Goal: Task Accomplishment & Management: Manage account settings

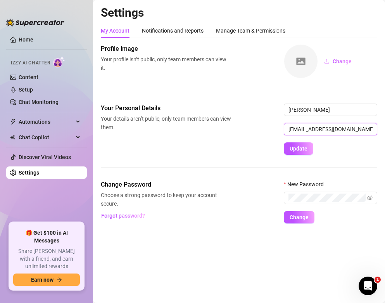
click at [331, 127] on input "[EMAIL_ADDRESS][DOMAIN_NAME]" at bounding box center [330, 129] width 93 height 12
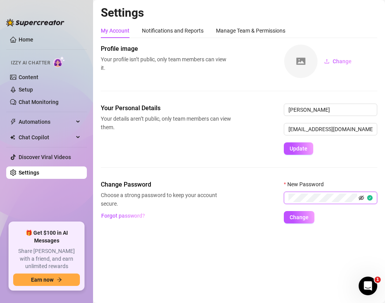
click at [362, 196] on icon "eye-invisible" at bounding box center [360, 197] width 5 height 5
click at [304, 217] on span "Change" at bounding box center [298, 217] width 19 height 6
click at [300, 217] on span "Change" at bounding box center [298, 217] width 19 height 6
click at [132, 212] on span "Forgot password?" at bounding box center [123, 215] width 44 height 6
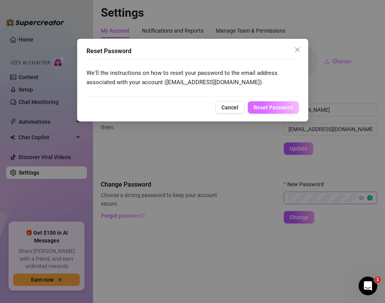
click at [266, 109] on span "Reset Password" at bounding box center [273, 107] width 40 height 6
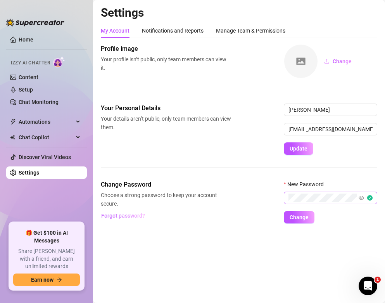
click at [104, 217] on span "Forgot password?" at bounding box center [123, 215] width 44 height 6
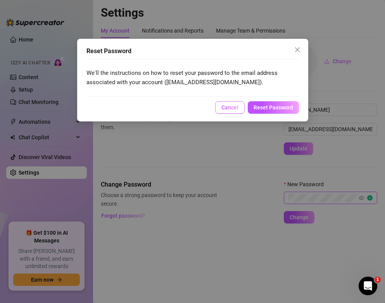
click at [231, 104] on span "Cancel" at bounding box center [229, 107] width 17 height 6
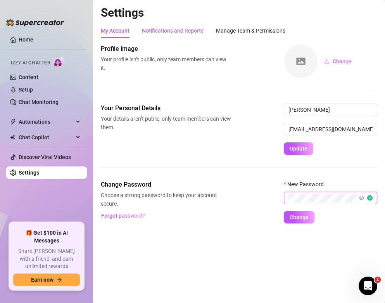
click at [188, 31] on div "Notifications and Reports" at bounding box center [173, 30] width 62 height 9
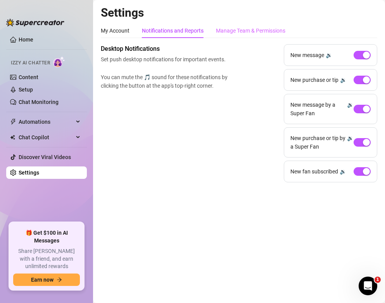
click at [230, 36] on div "Manage Team & Permissions" at bounding box center [250, 30] width 69 height 15
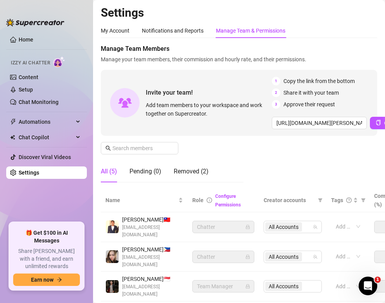
scroll to position [60, 0]
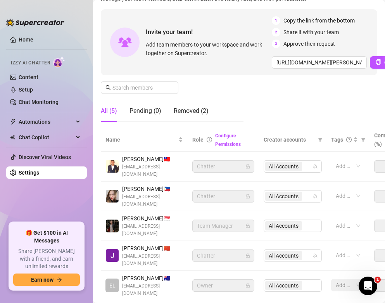
click at [334, 100] on div "Manage Team Members Manage your team members, their commission and hourly rate,…" at bounding box center [239, 56] width 276 height 144
click at [180, 84] on div "Manage Team Members Manage your team members, their commission and hourly rate,…" at bounding box center [239, 56] width 276 height 144
click at [38, 79] on link "Content" at bounding box center [29, 77] width 20 height 6
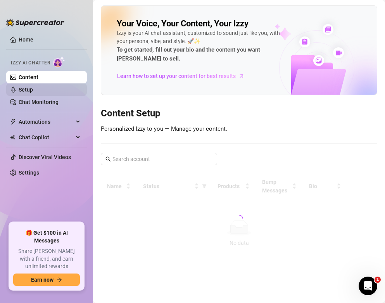
click at [33, 93] on link "Setup" at bounding box center [26, 89] width 14 height 6
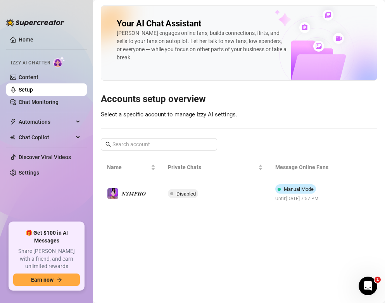
click at [47, 113] on ul "Home Izzy AI Chatter Content Setup Chat Monitoring Automations Chat Copilot Dis…" at bounding box center [46, 124] width 81 height 189
click at [33, 93] on link "Setup" at bounding box center [26, 89] width 14 height 6
click at [38, 74] on link "Content" at bounding box center [29, 77] width 20 height 6
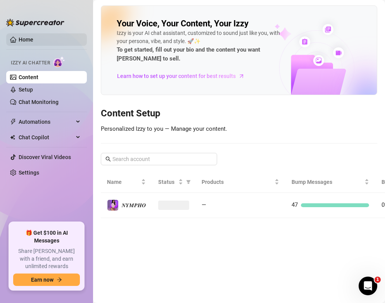
click at [33, 36] on link "Home" at bounding box center [26, 39] width 15 height 6
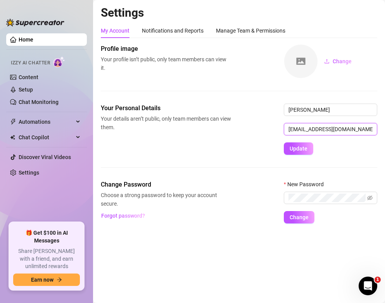
click at [320, 132] on input "[EMAIL_ADDRESS][DOMAIN_NAME]" at bounding box center [330, 129] width 93 height 12
drag, startPoint x: 356, startPoint y: 131, endPoint x: 281, endPoint y: 117, distance: 76.4
click at [281, 117] on div "Your Personal Details Your details aren’t public, only team members can view th…" at bounding box center [239, 128] width 276 height 51
click at [349, 129] on input "[EMAIL_ADDRESS][DOMAIN_NAME]" at bounding box center [330, 129] width 93 height 12
click at [304, 212] on button "Change" at bounding box center [299, 217] width 31 height 12
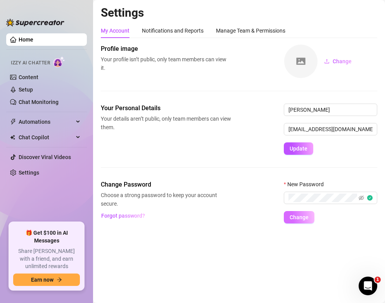
click at [300, 213] on button "Change" at bounding box center [299, 217] width 31 height 12
click at [335, 129] on input "[EMAIL_ADDRESS][DOMAIN_NAME]" at bounding box center [330, 129] width 93 height 12
click at [353, 130] on input "[EMAIL_ADDRESS][DOMAIN_NAME]" at bounding box center [330, 129] width 93 height 12
drag, startPoint x: 358, startPoint y: 130, endPoint x: 230, endPoint y: 129, distance: 128.3
click at [230, 129] on div "Your Personal Details Your details aren’t public, only team members can view th…" at bounding box center [239, 128] width 276 height 51
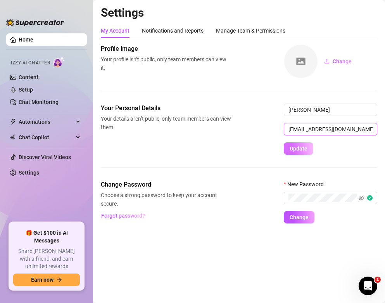
type input "[EMAIL_ADDRESS][DOMAIN_NAME]"
click at [303, 144] on button "Update" at bounding box center [298, 148] width 29 height 12
click at [296, 147] on span "Update" at bounding box center [298, 148] width 18 height 6
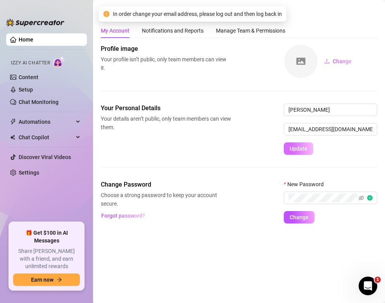
click at [296, 147] on span "Update" at bounding box center [298, 148] width 18 height 6
